Goal: Task Accomplishment & Management: Use online tool/utility

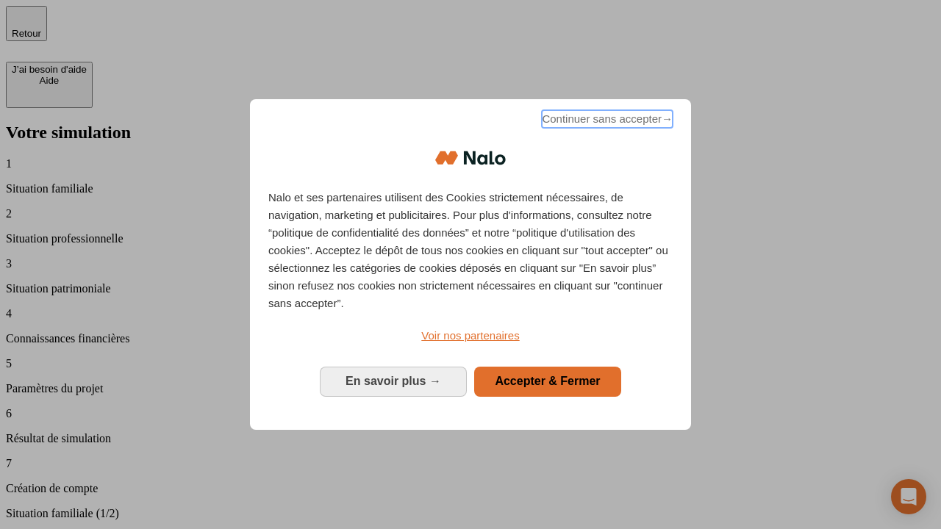
click at [606, 121] on span "Continuer sans accepter →" at bounding box center [607, 119] width 131 height 18
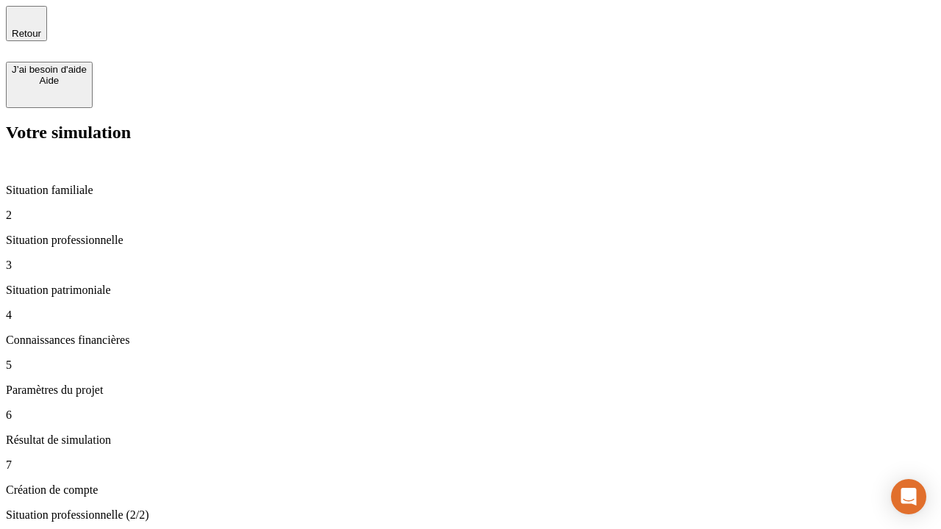
type input "30 000"
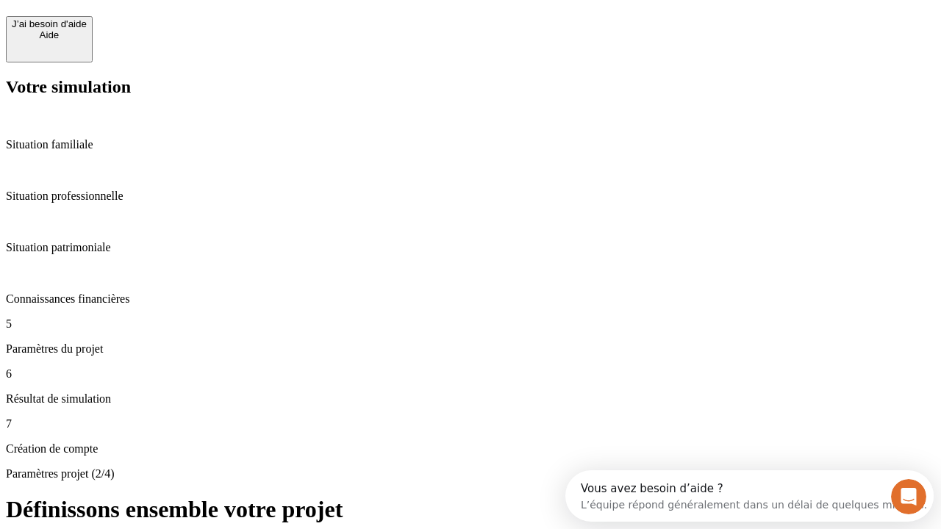
scroll to position [13, 0]
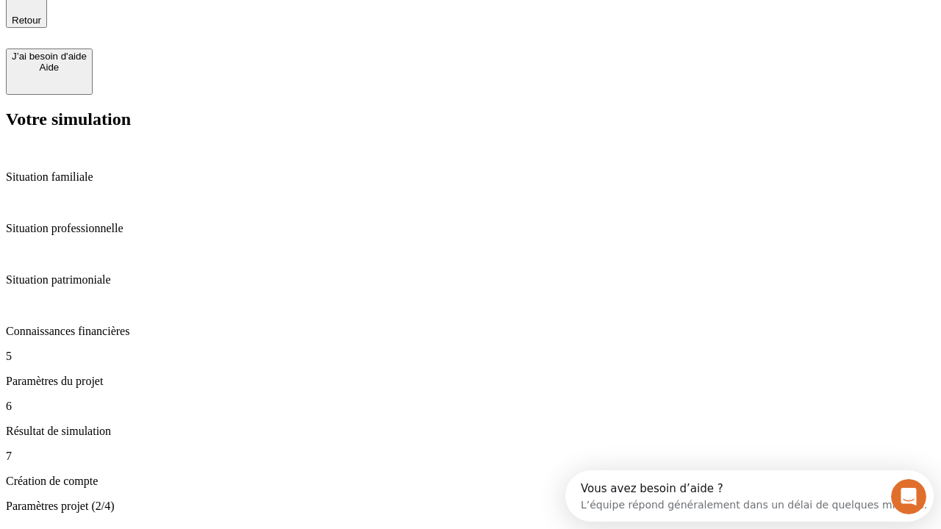
type input "25"
type input "64"
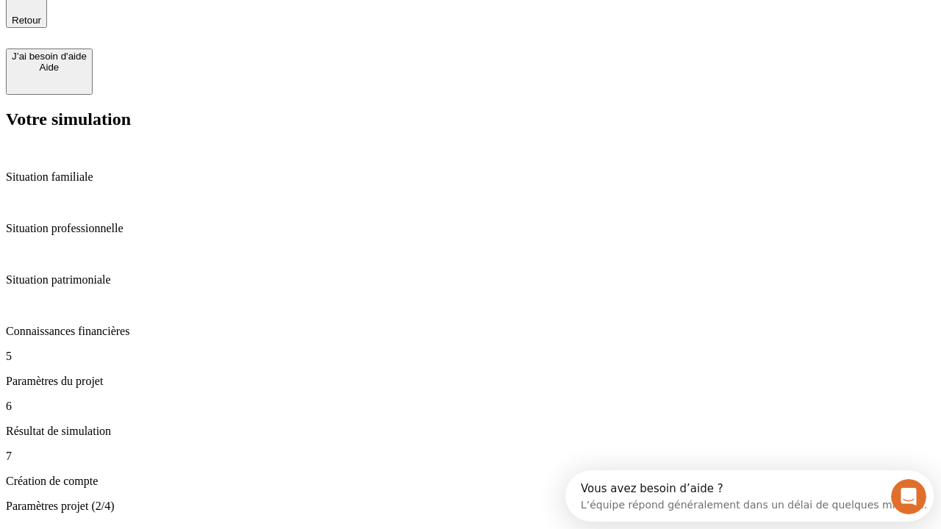
type input "1 000"
type input "640"
